Goal: Task Accomplishment & Management: Use online tool/utility

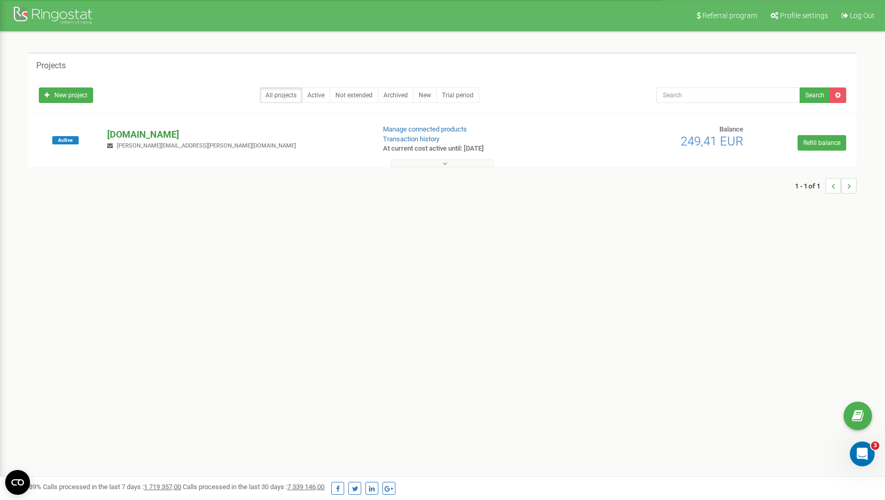
click at [140, 135] on p "[DOMAIN_NAME]" at bounding box center [236, 134] width 259 height 13
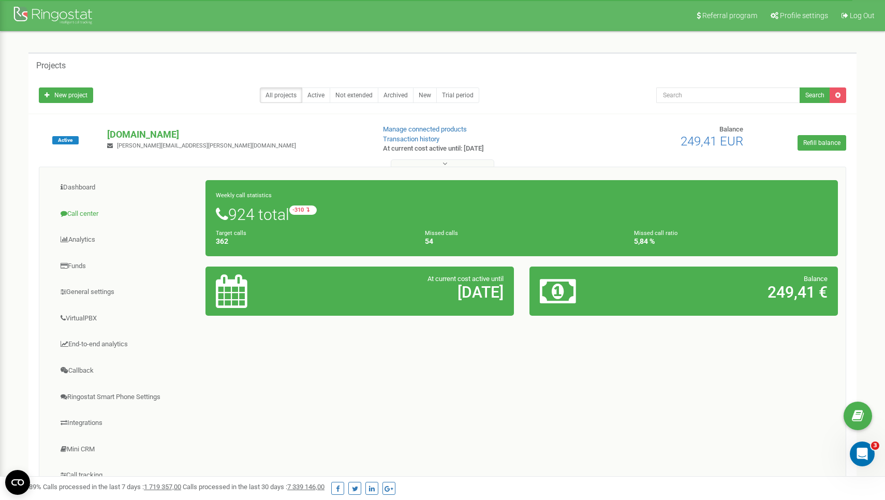
click at [93, 219] on link "Call center" at bounding box center [126, 213] width 159 height 25
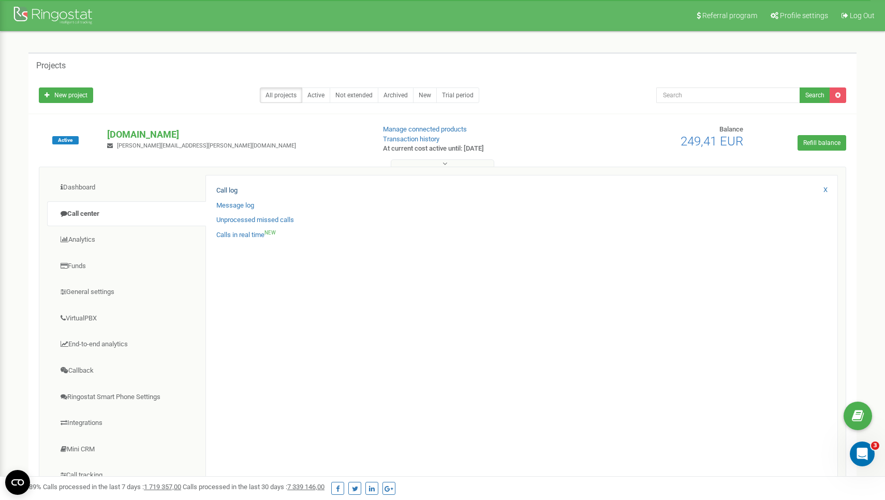
click at [231, 188] on link "Call log" at bounding box center [226, 191] width 21 height 10
click at [227, 191] on link "Call log" at bounding box center [226, 191] width 21 height 10
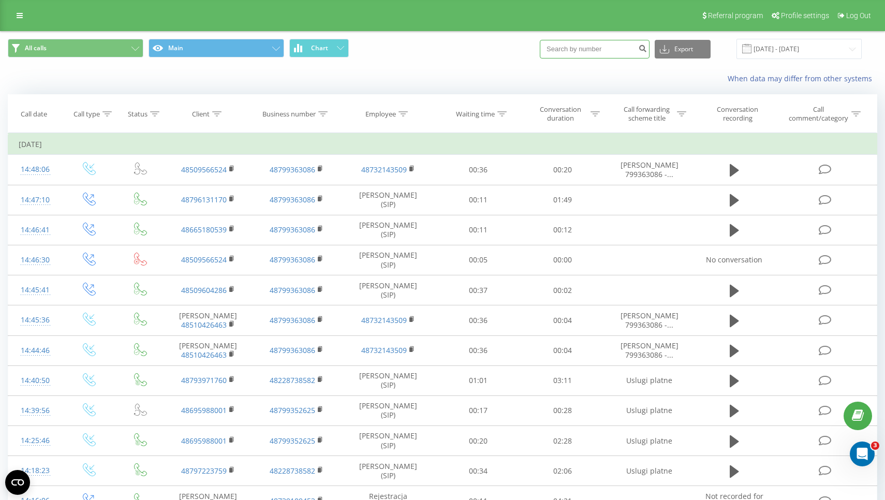
click at [585, 52] on input at bounding box center [595, 49] width 110 height 19
type input "509566524"
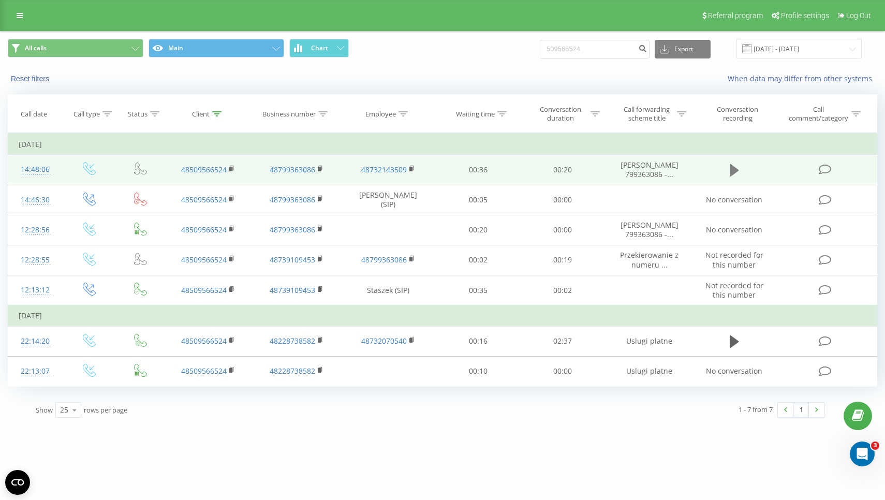
click at [730, 169] on icon at bounding box center [734, 170] width 9 height 14
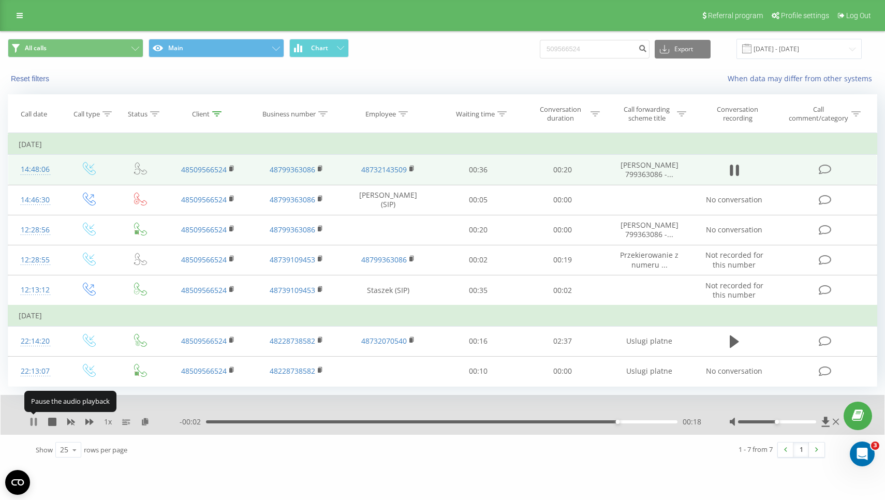
click at [32, 421] on icon at bounding box center [32, 422] width 2 height 8
